Goal: Navigation & Orientation: Find specific page/section

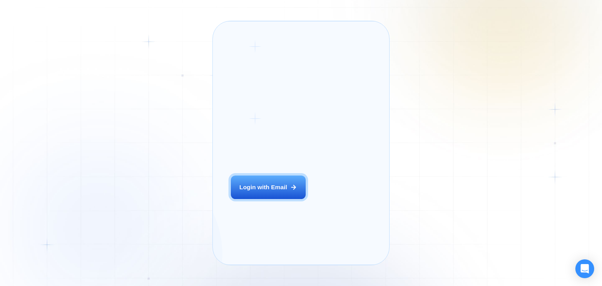
click at [292, 211] on div "Login ‍ Welcome to GigRadar. AI Business Manager for Agencies Login with Email" at bounding box center [278, 143] width 112 height 226
click at [429, 115] on div "Login ‍ Welcome to GigRadar. AI Business Manager for Agencies Login with Email …" at bounding box center [301, 143] width 602 height 286
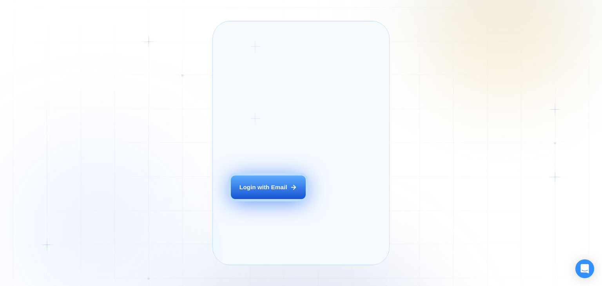
click at [266, 191] on div "Login with Email" at bounding box center [264, 187] width 48 height 8
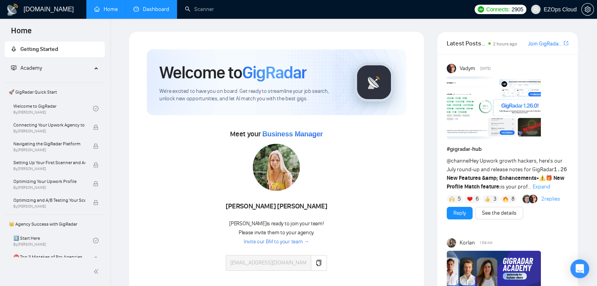
click at [159, 8] on link "Dashboard" at bounding box center [151, 9] width 36 height 7
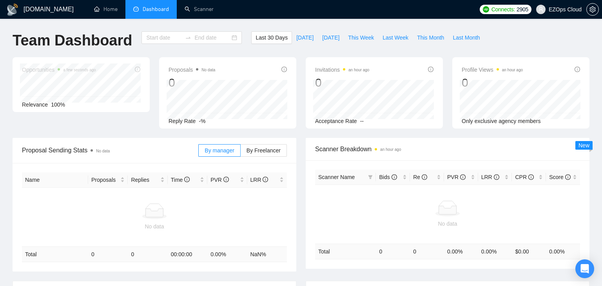
type input "2025-07-19"
type input "2025-08-18"
